Goal: Task Accomplishment & Management: Use online tool/utility

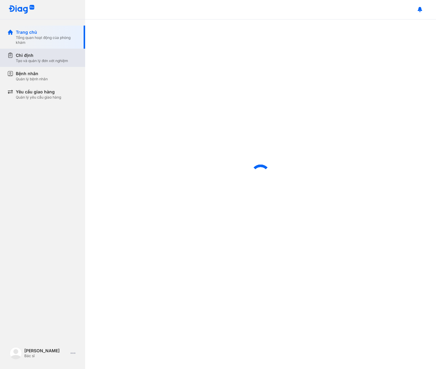
click at [54, 57] on div "Chỉ định" at bounding box center [42, 55] width 52 height 6
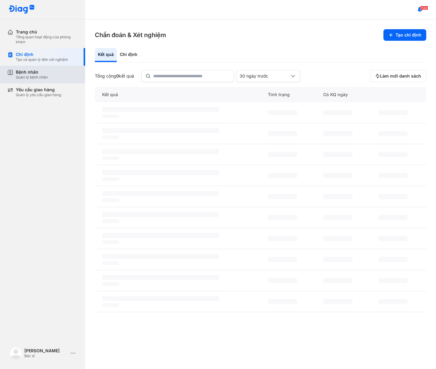
click at [53, 77] on div "Bệnh nhân Quản lý bệnh nhân" at bounding box center [47, 74] width 62 height 10
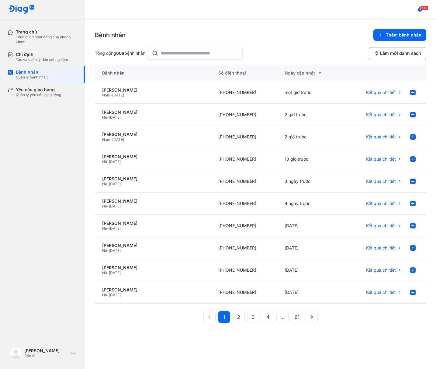
click at [166, 53] on input "text" at bounding box center [200, 53] width 78 height 12
paste input "*"
type input "***"
click at [124, 263] on div "[PERSON_NAME] YẾN Nữ - [DATE]" at bounding box center [153, 270] width 116 height 22
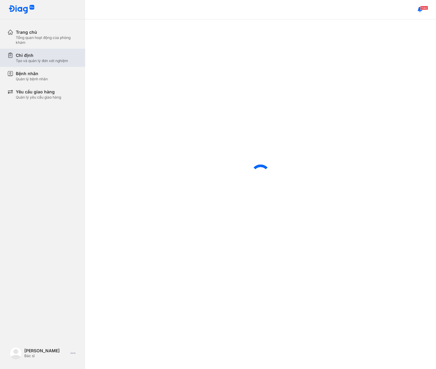
click at [58, 58] on div "Tạo và quản lý đơn xét nghiệm" at bounding box center [42, 60] width 52 height 5
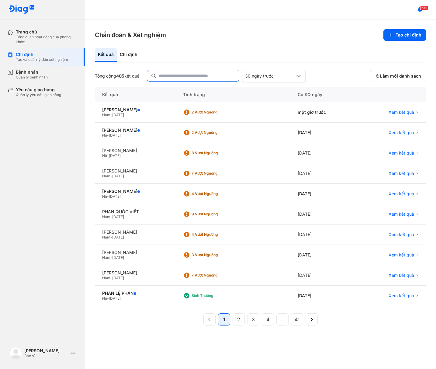
click at [196, 76] on input "text" at bounding box center [197, 75] width 77 height 11
paste input "*"
type input "***"
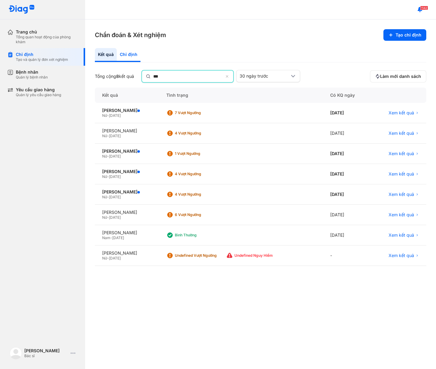
click at [133, 57] on div "Chỉ định" at bounding box center [129, 55] width 24 height 14
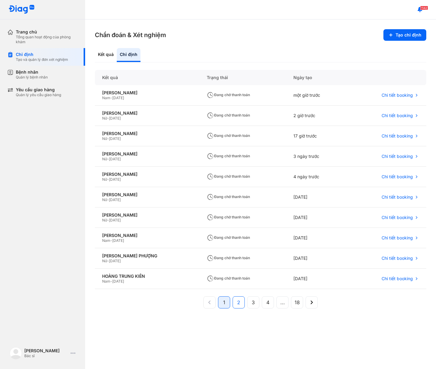
click at [240, 296] on button "2" at bounding box center [239, 302] width 12 height 12
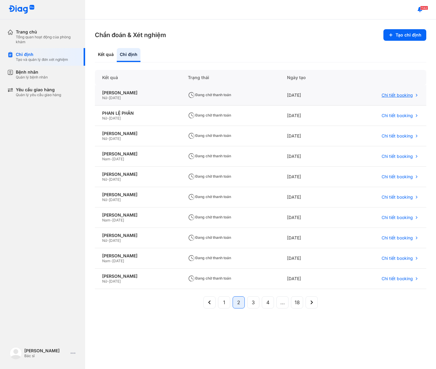
click at [395, 90] on div "Chi tiết booking" at bounding box center [381, 95] width 89 height 20
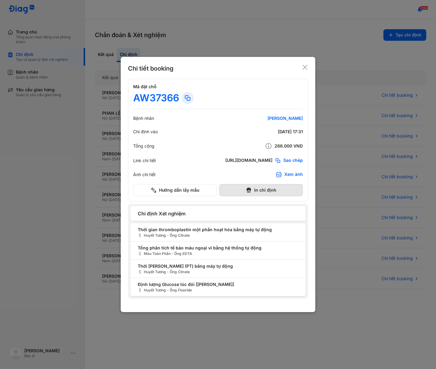
click at [269, 191] on button "In chỉ định" at bounding box center [261, 190] width 84 height 12
click at [373, 57] on div at bounding box center [218, 184] width 436 height 369
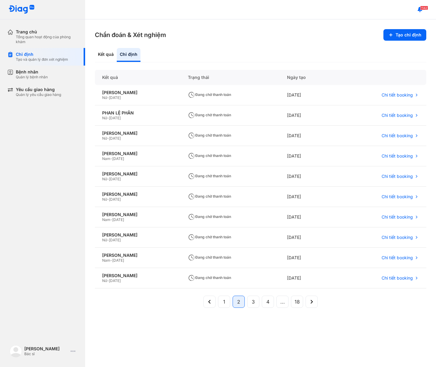
click at [344, 45] on div "Chẩn đoán & Xét nghiệm Tạo chỉ định Kết quả Chỉ định Kết quả Trạng thái Ngày tạ…" at bounding box center [260, 193] width 351 height 348
click at [398, 37] on button "Tạo chỉ định" at bounding box center [404, 35] width 43 height 12
